Goal: Information Seeking & Learning: Check status

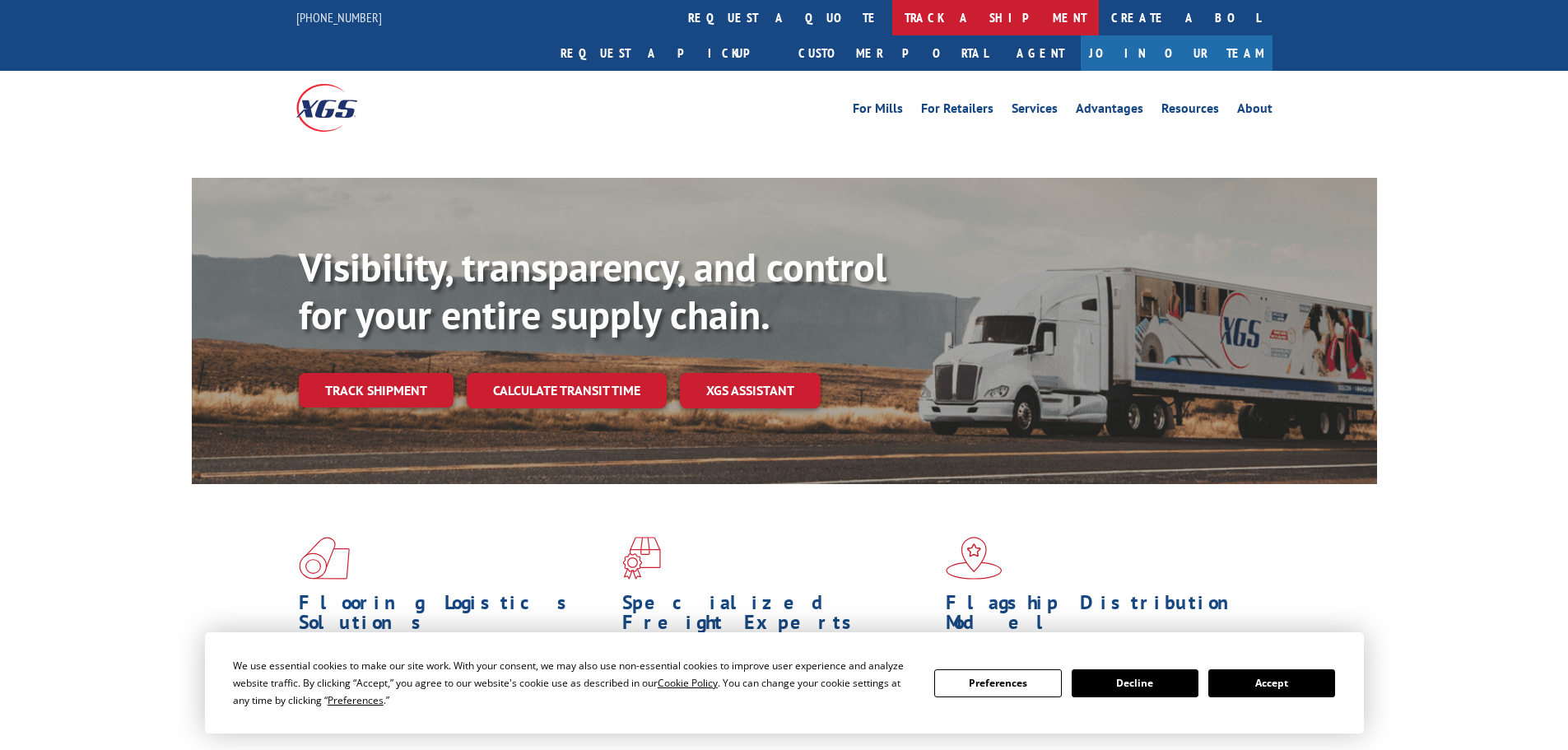
click at [893, 27] on link "track a shipment" at bounding box center [996, 17] width 207 height 35
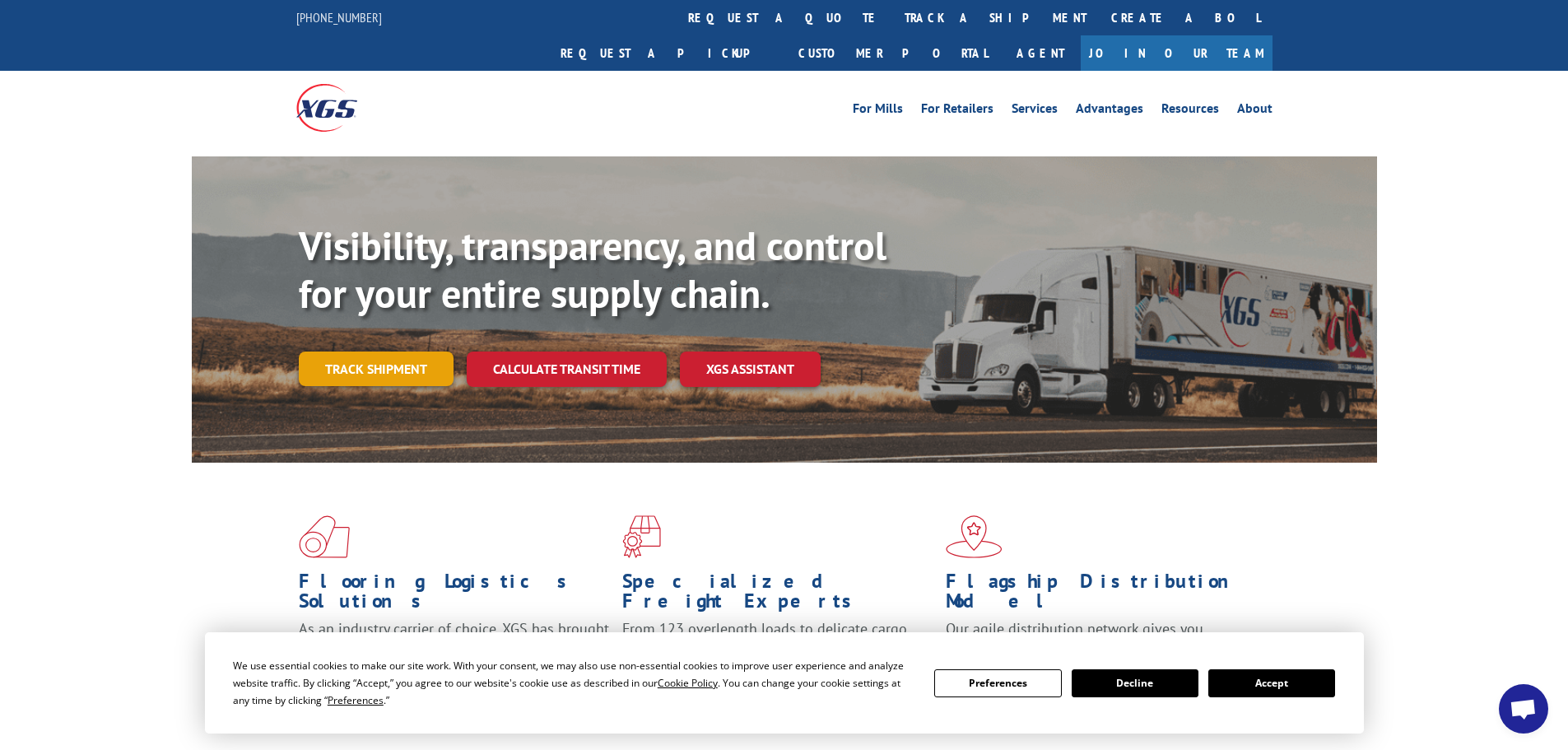
click at [381, 351] on link "Track shipment" at bounding box center [376, 369] width 155 height 35
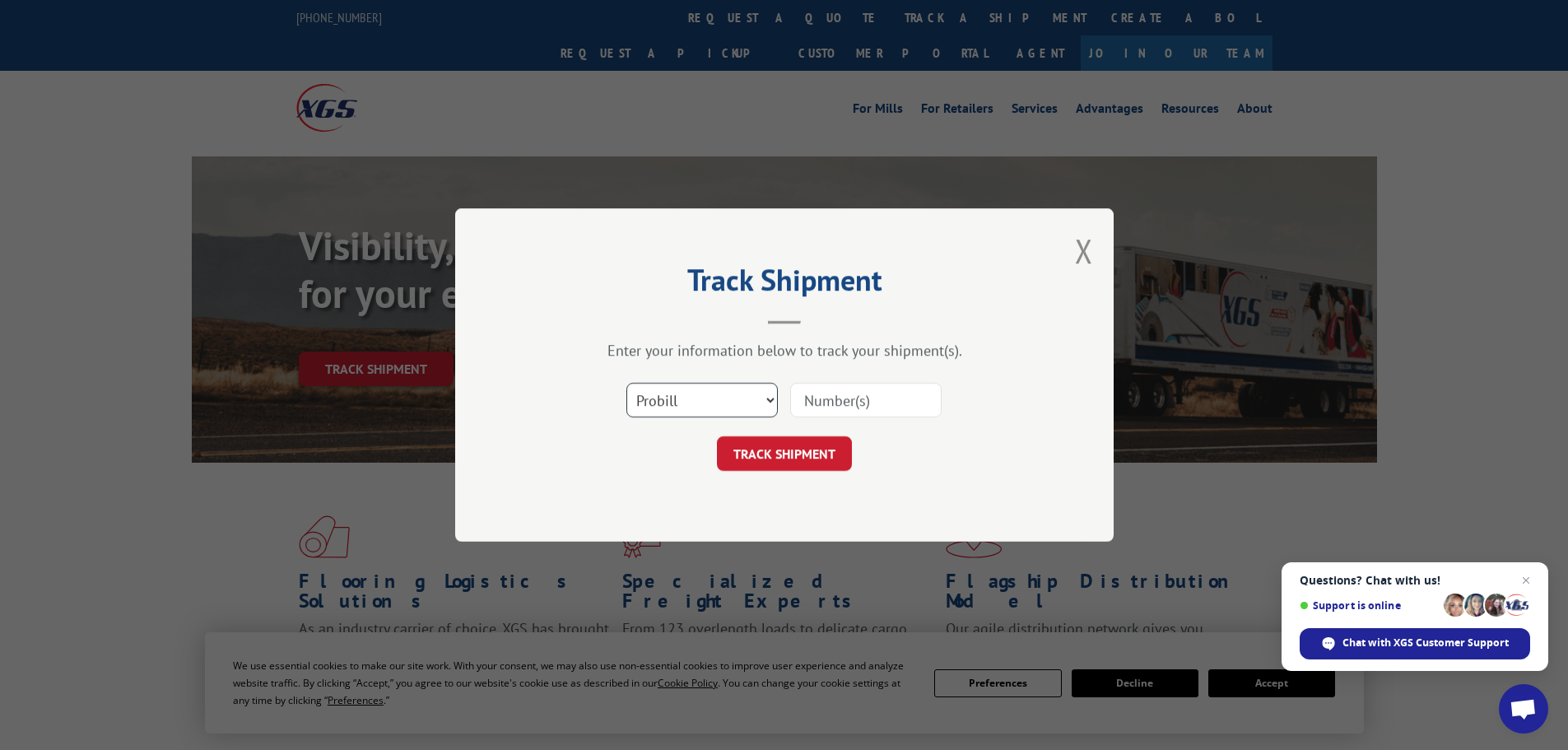
click at [685, 401] on select "Select category... Probill BOL PO" at bounding box center [702, 401] width 151 height 35
select select "bol"
click at [627, 383] on select "Select category... Probill BOL PO" at bounding box center [702, 401] width 151 height 35
click at [833, 395] on input at bounding box center [866, 401] width 151 height 35
paste input "6017086"
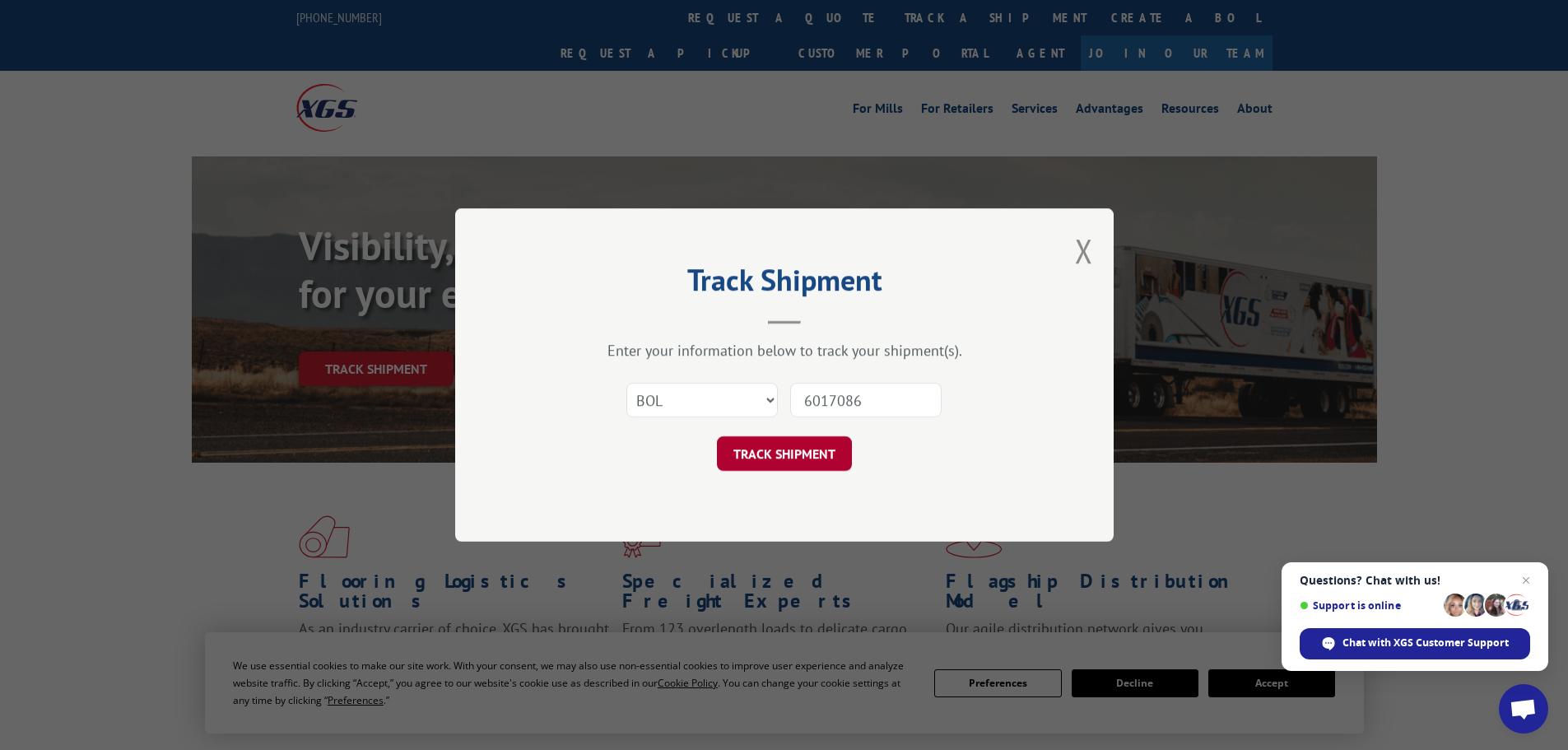
type input "6017086"
click at [809, 455] on button "TRACK SHIPMENT" at bounding box center [784, 454] width 135 height 35
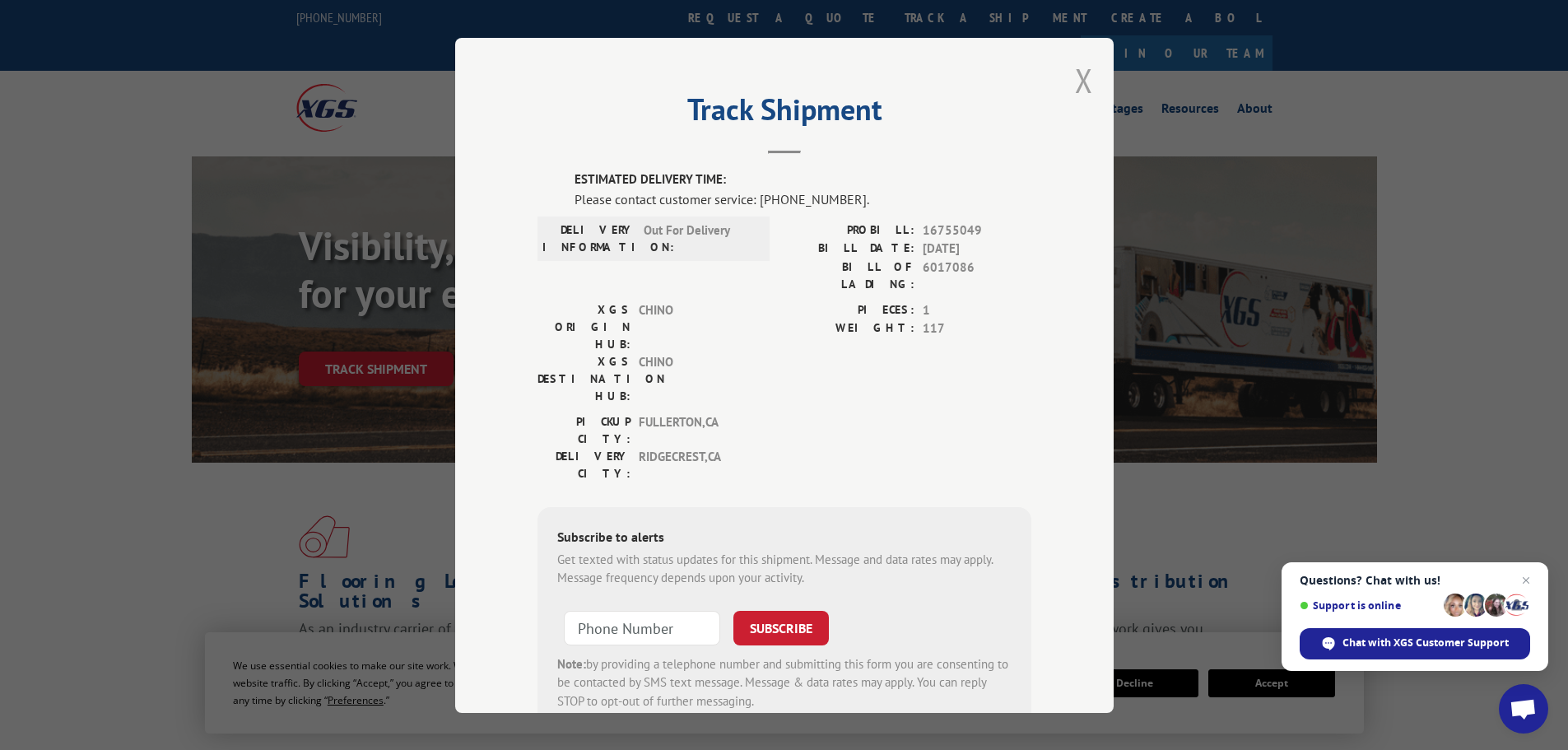
click at [1078, 82] on button "Close modal" at bounding box center [1084, 80] width 18 height 44
